Goal: Find specific page/section: Find specific page/section

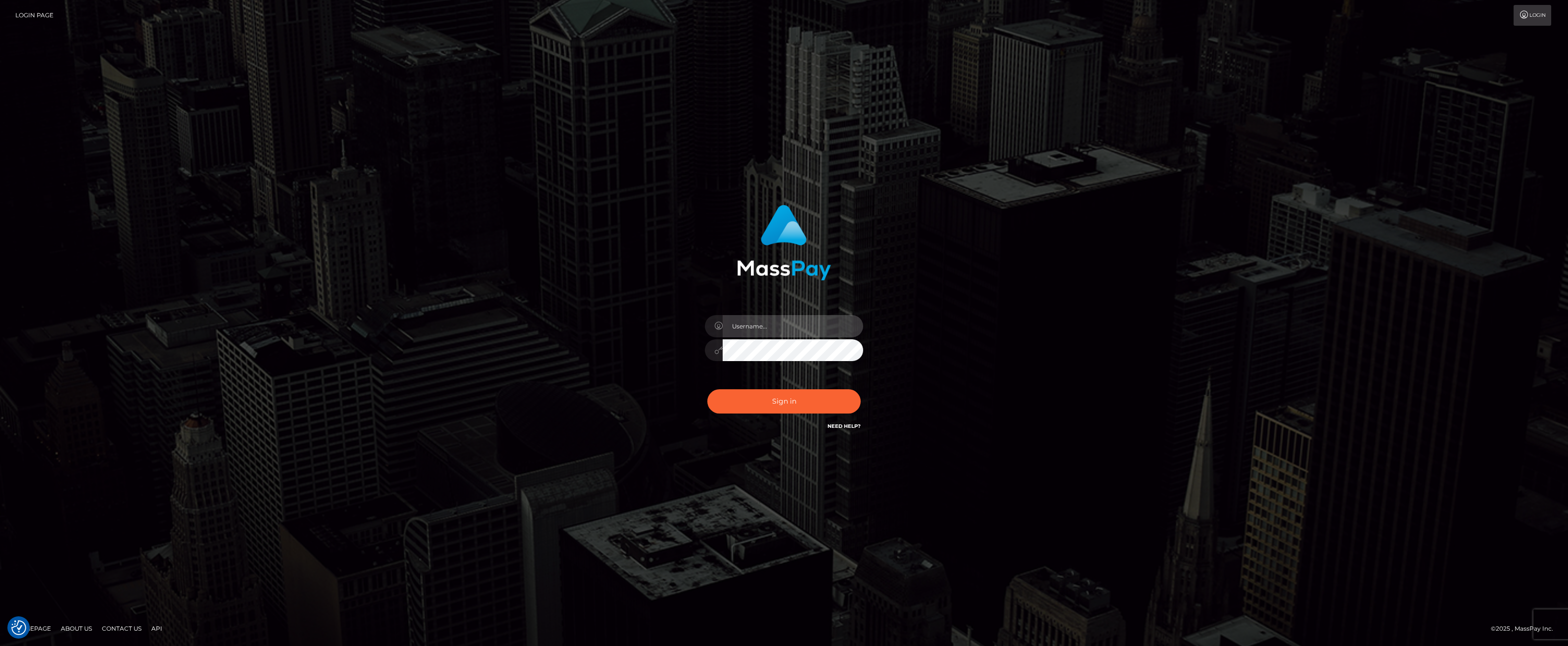
click at [788, 323] on input "text" at bounding box center [793, 326] width 141 height 23
type input "ashbil"
click at [798, 394] on button "Sign in" at bounding box center [784, 402] width 153 height 24
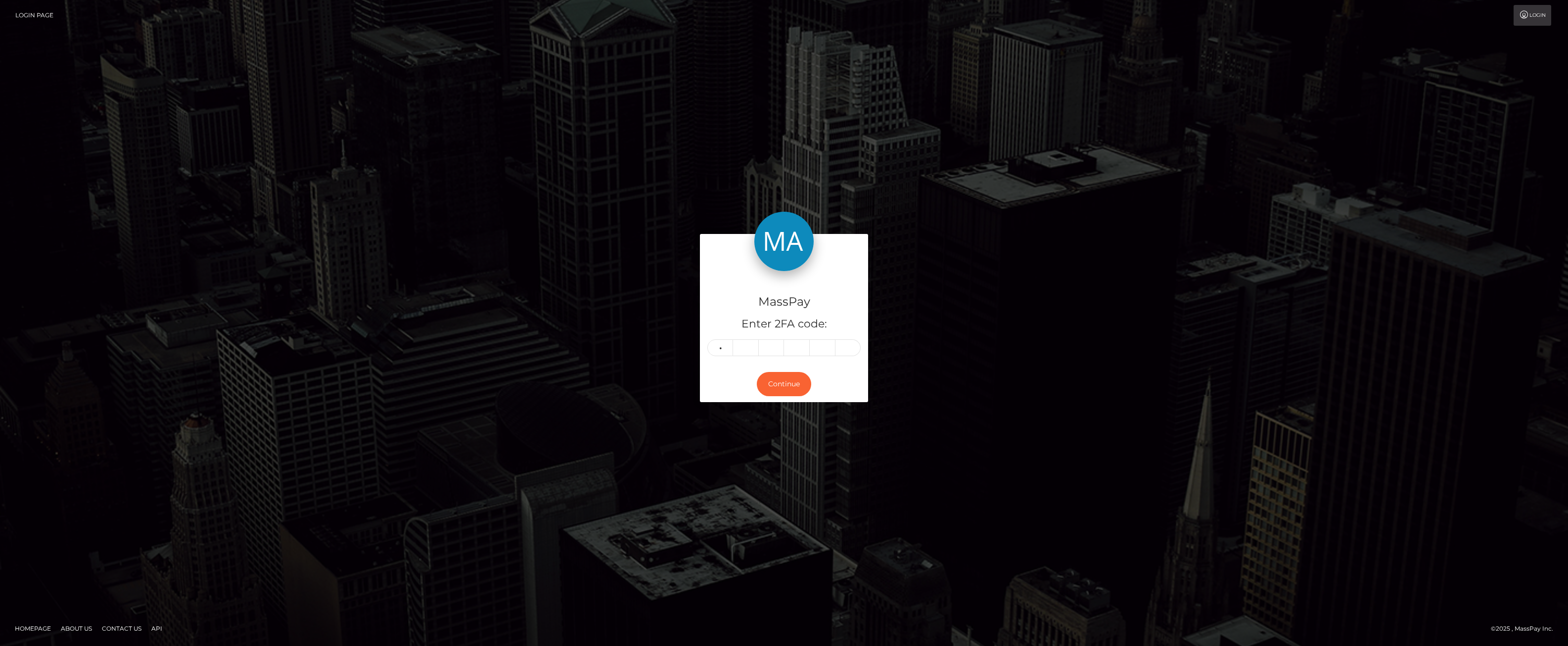
type input "1"
type input "4"
type input "0"
type input "9"
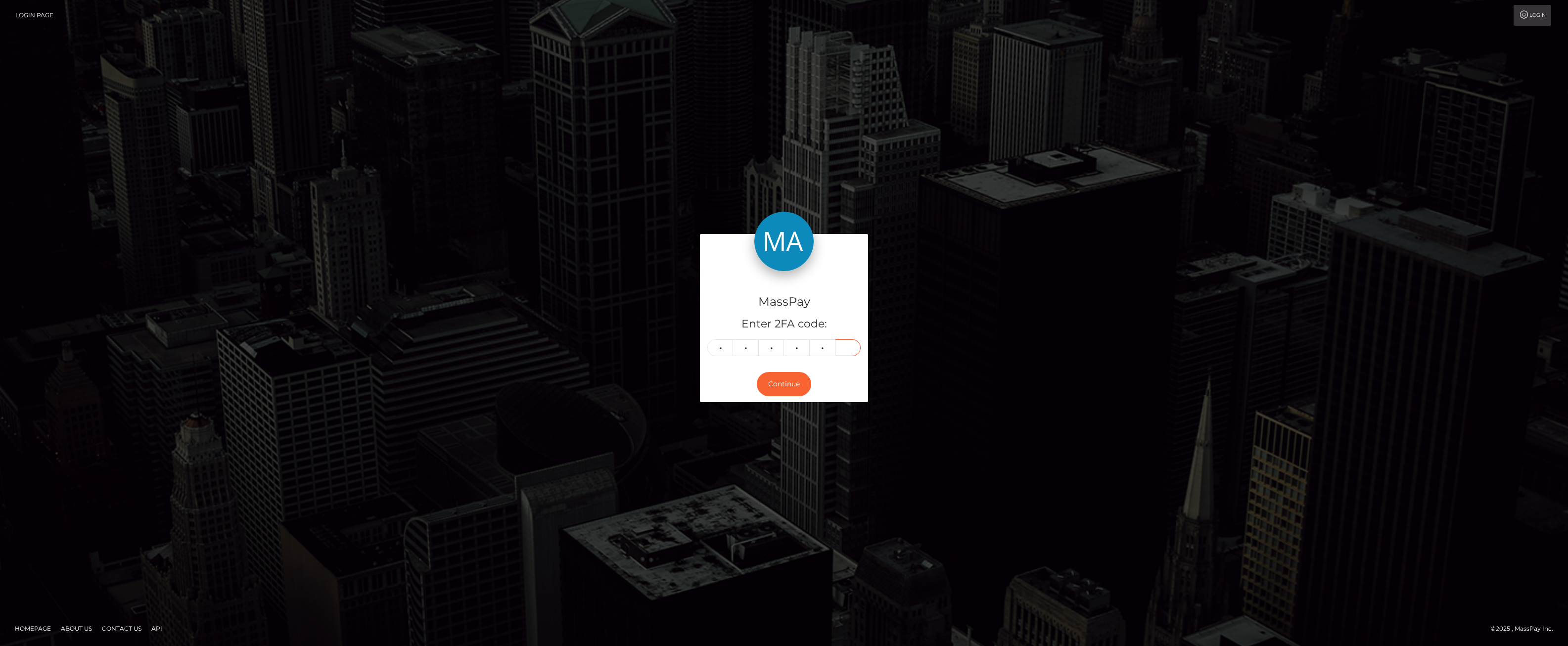
type input "4"
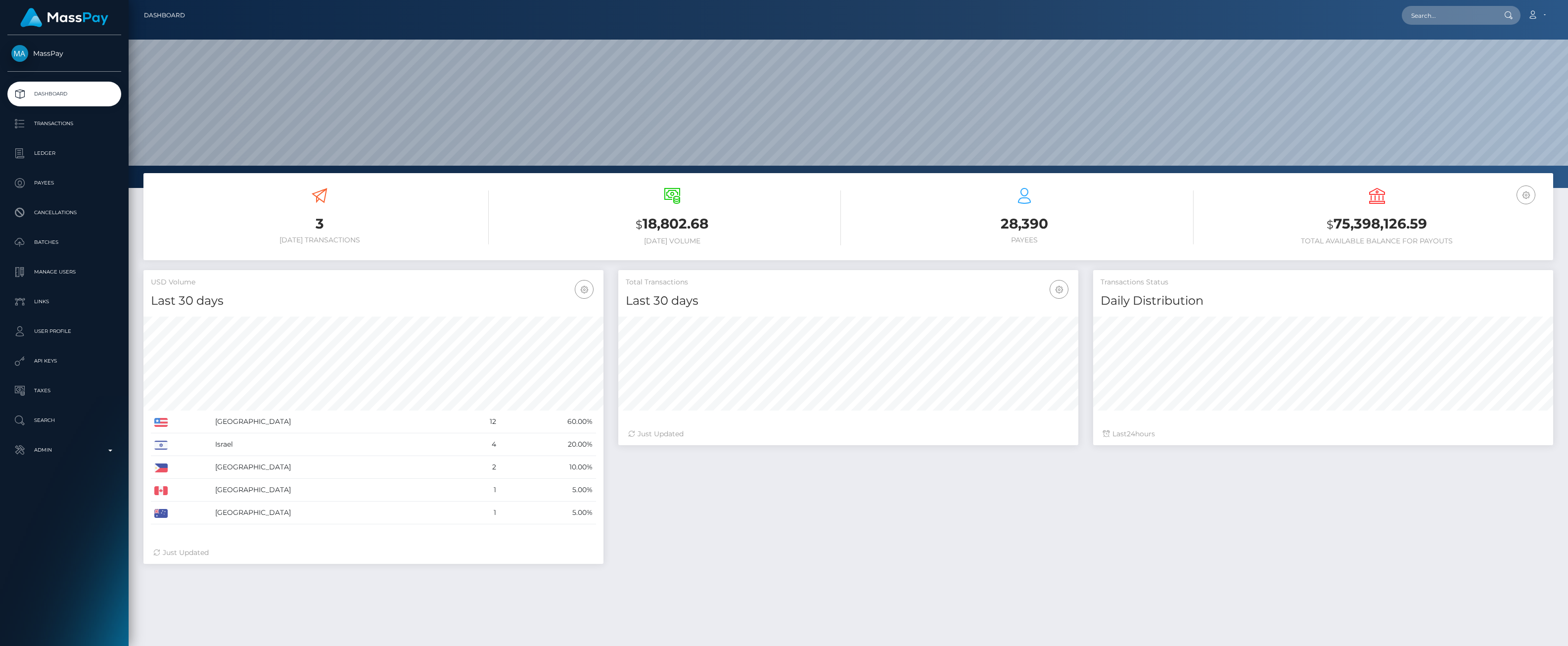
scroll to position [175, 460]
click at [114, 452] on p "Admin" at bounding box center [65, 450] width 106 height 15
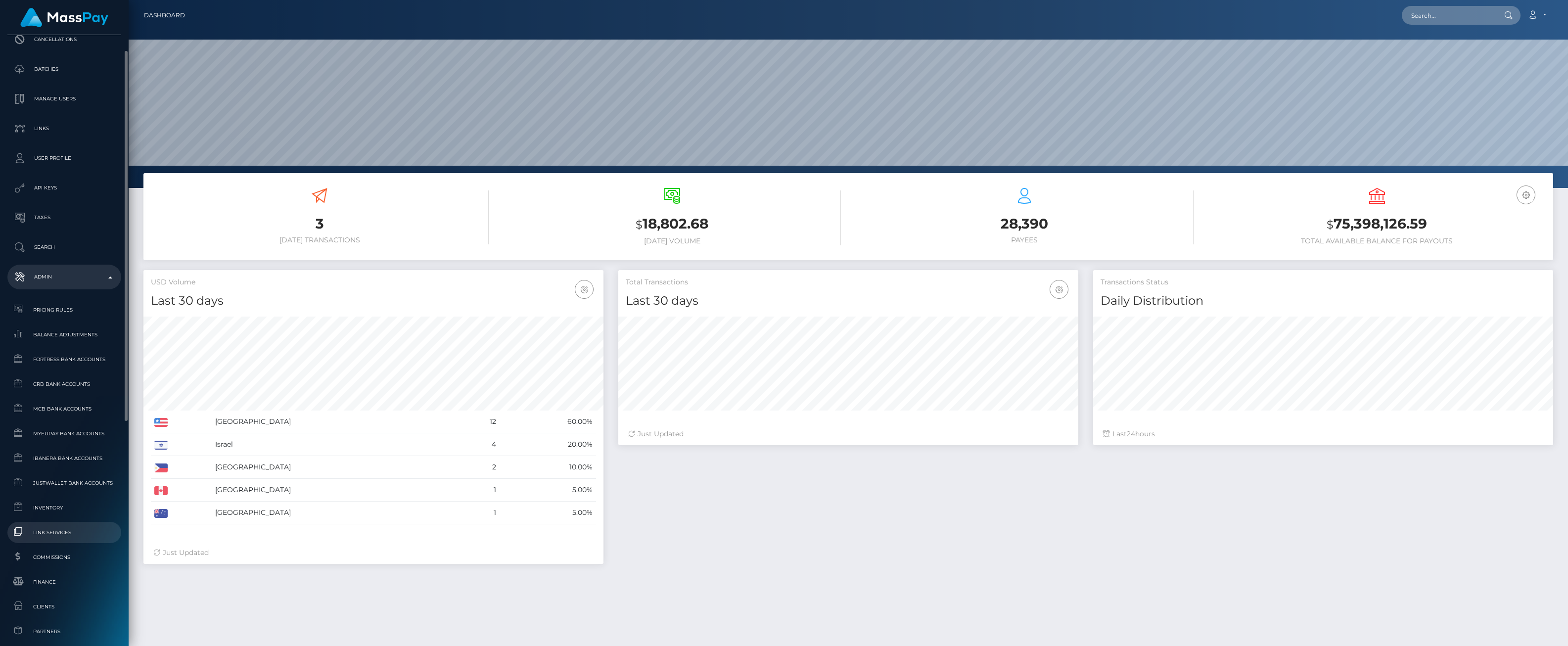
scroll to position [118, 0]
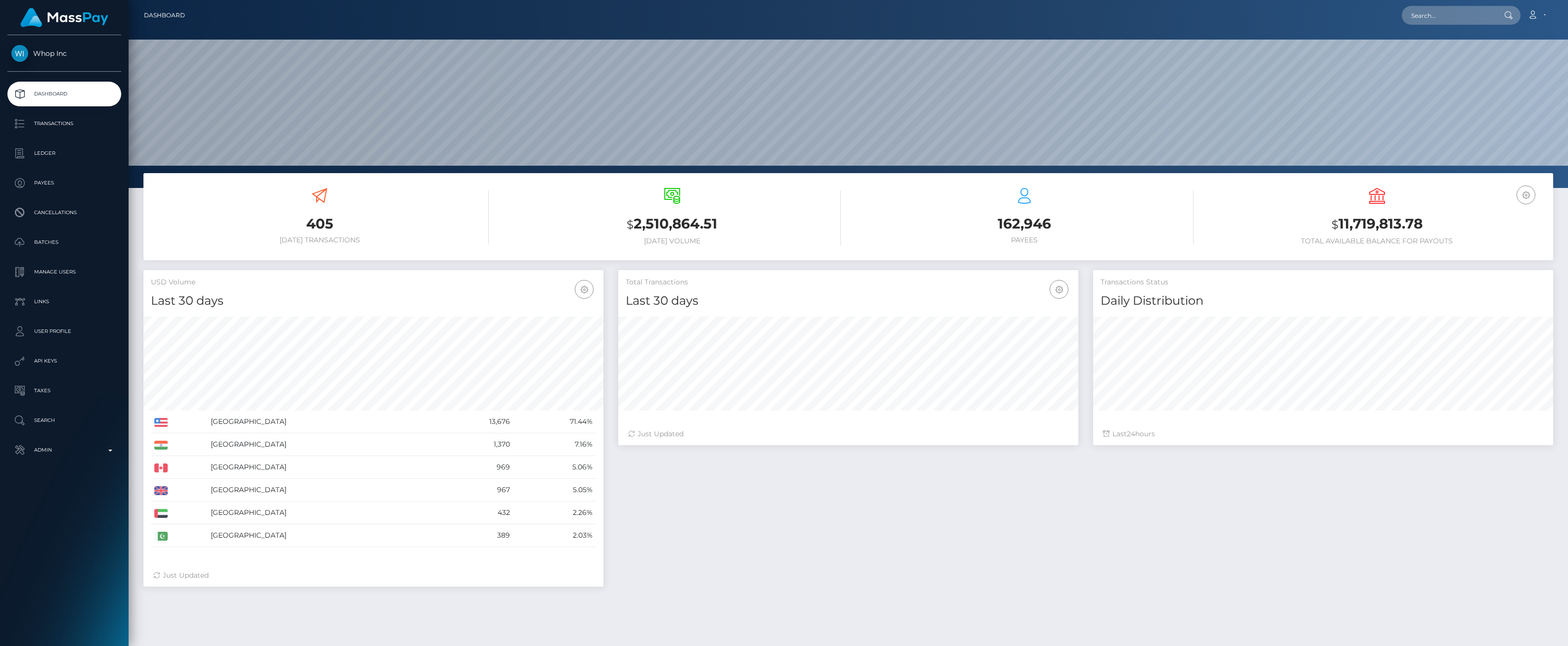
scroll to position [175, 460]
click at [61, 159] on p "Ledger" at bounding box center [65, 153] width 106 height 15
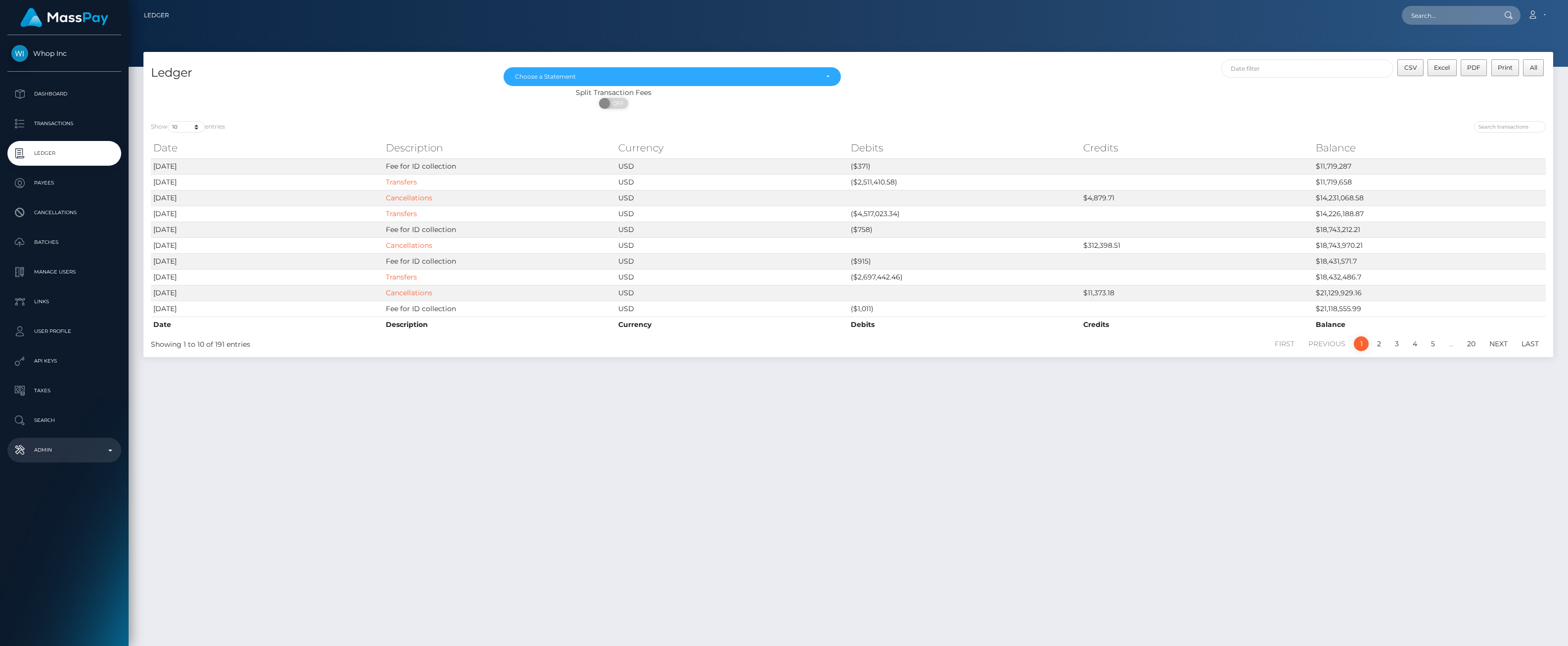
click at [115, 446] on p "Admin" at bounding box center [65, 450] width 106 height 15
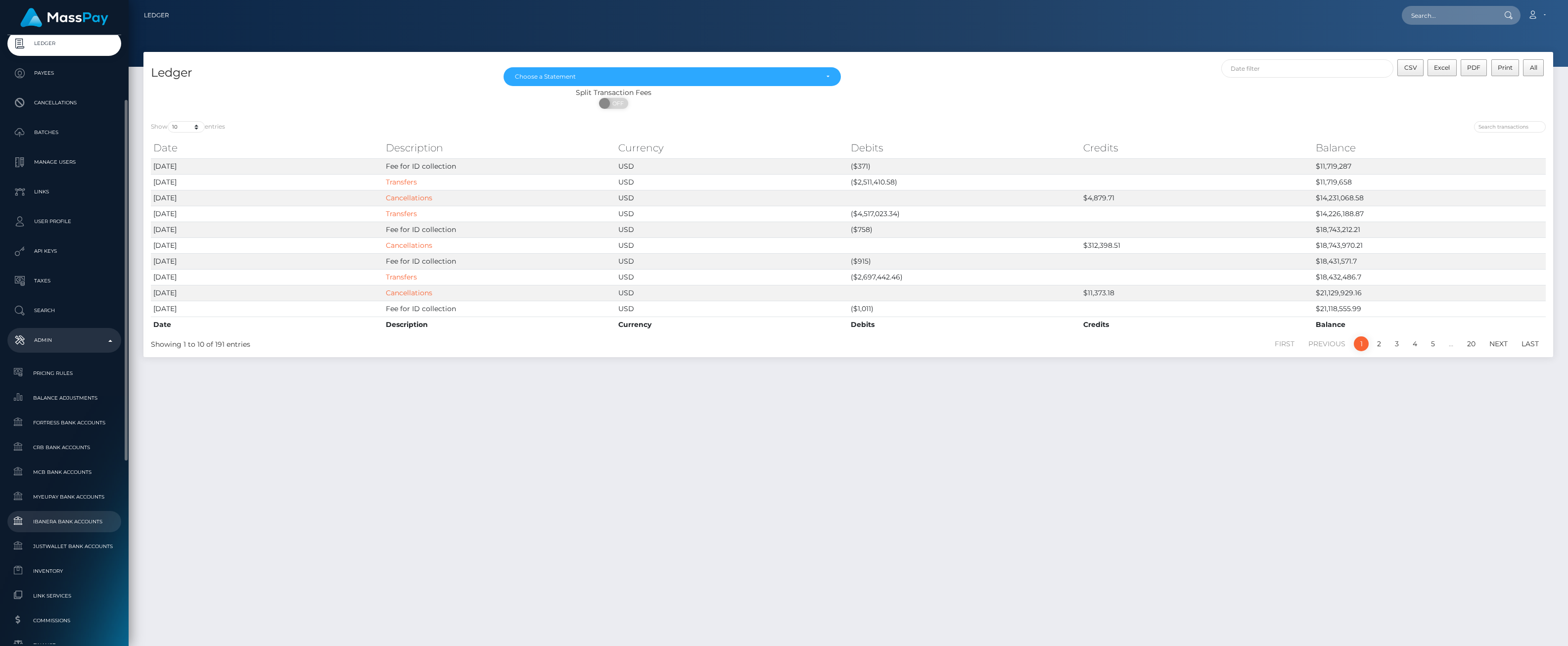
scroll to position [220, 0]
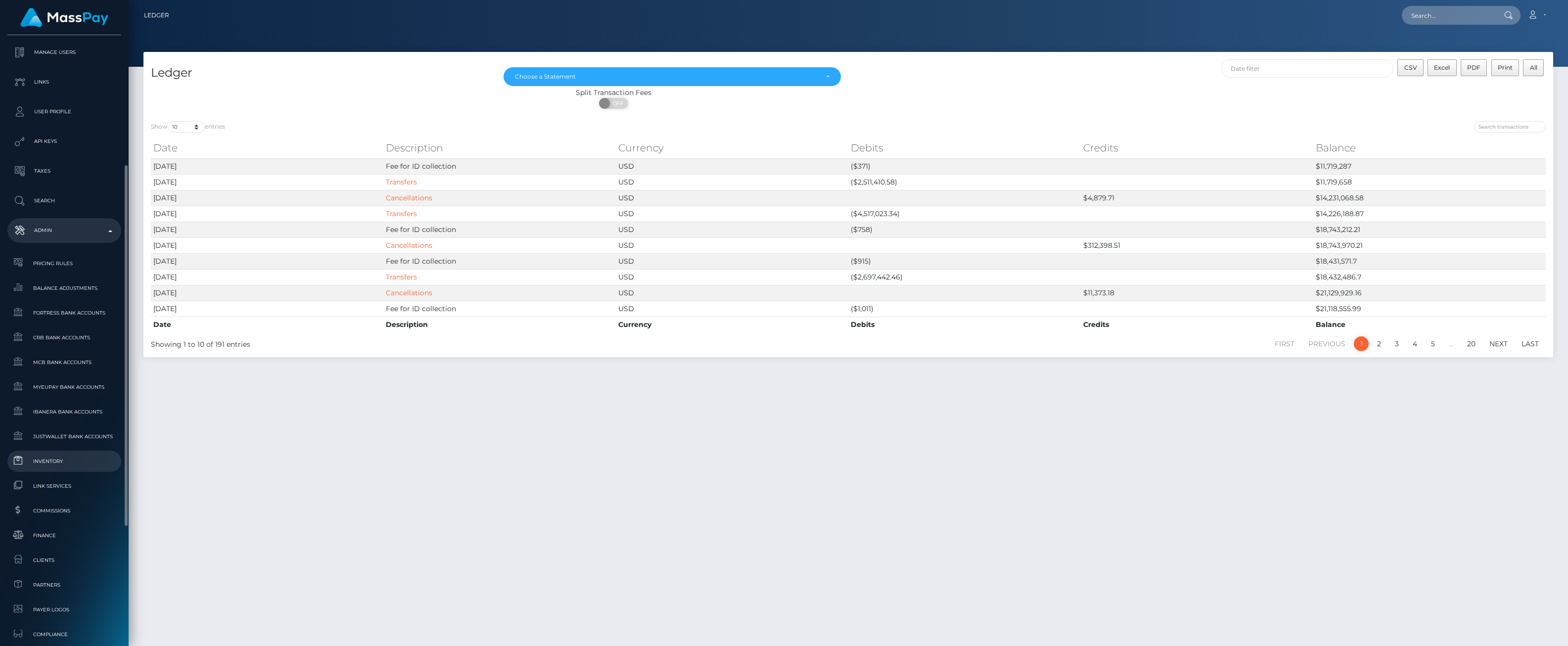
click at [51, 463] on span "Inventory" at bounding box center [65, 461] width 106 height 12
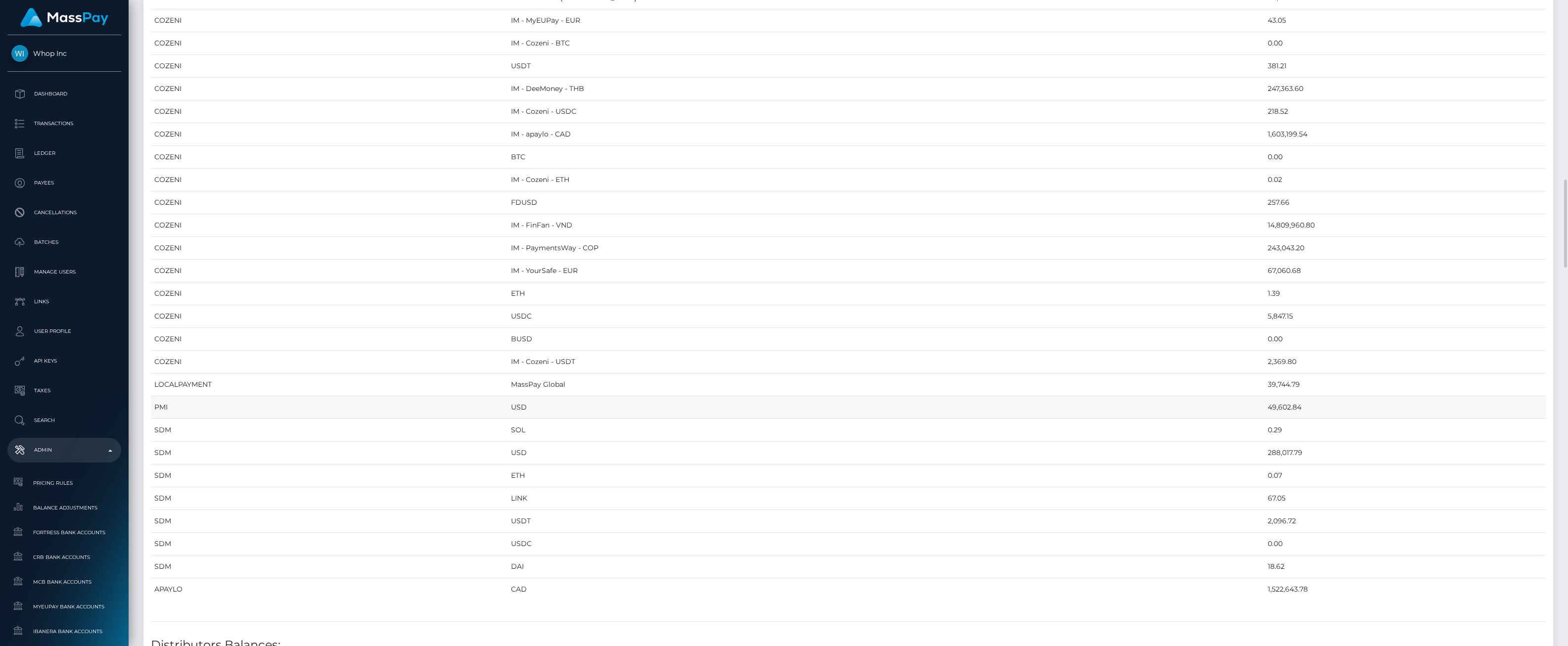
scroll to position [1374, 0]
